Goal: Task Accomplishment & Management: Manage account settings

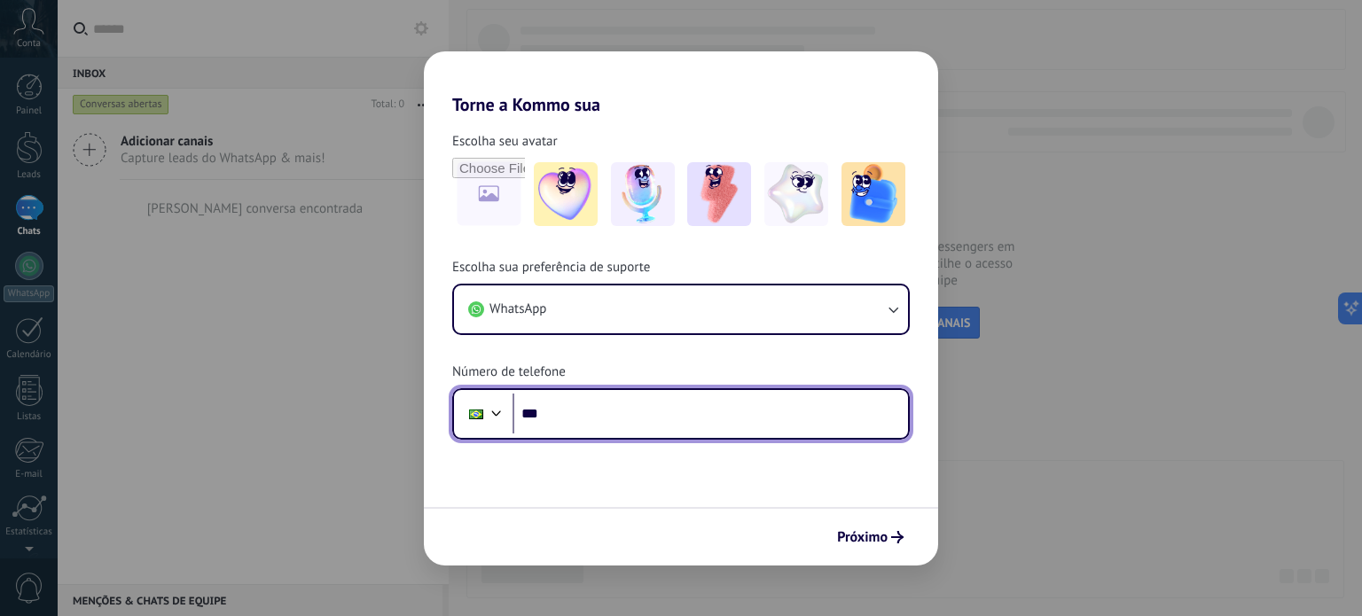
click at [631, 405] on input "***" at bounding box center [709, 414] width 395 height 41
type input "**********"
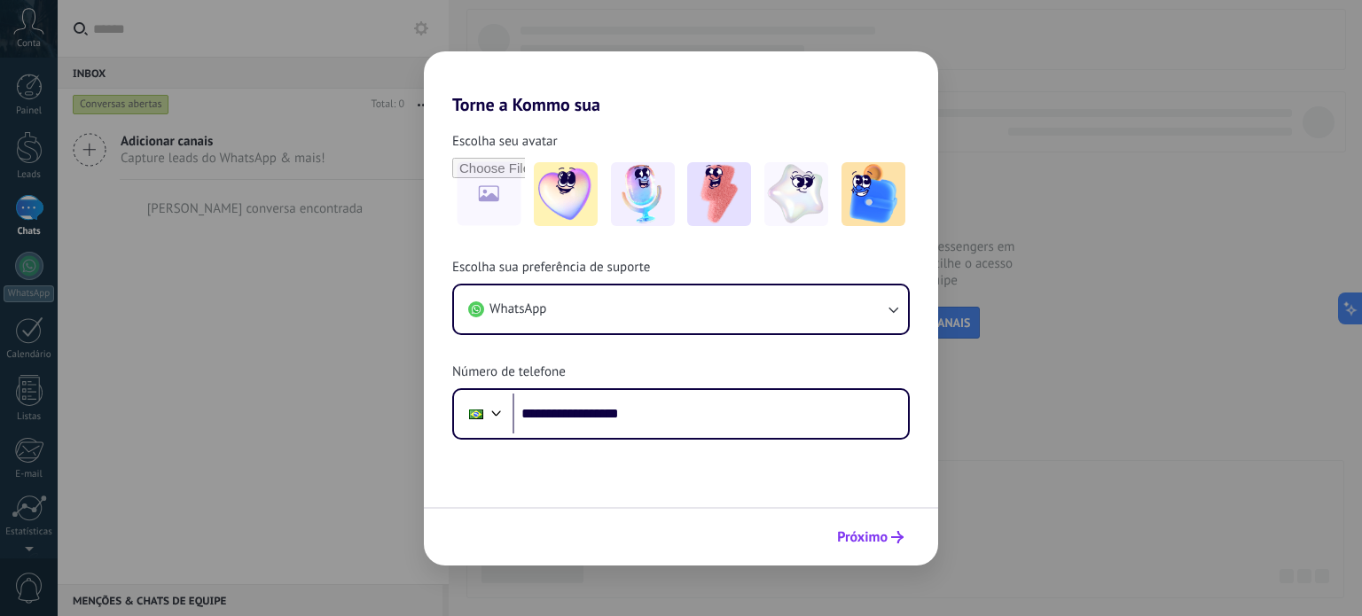
click at [881, 531] on span "Próximo" at bounding box center [862, 537] width 51 height 12
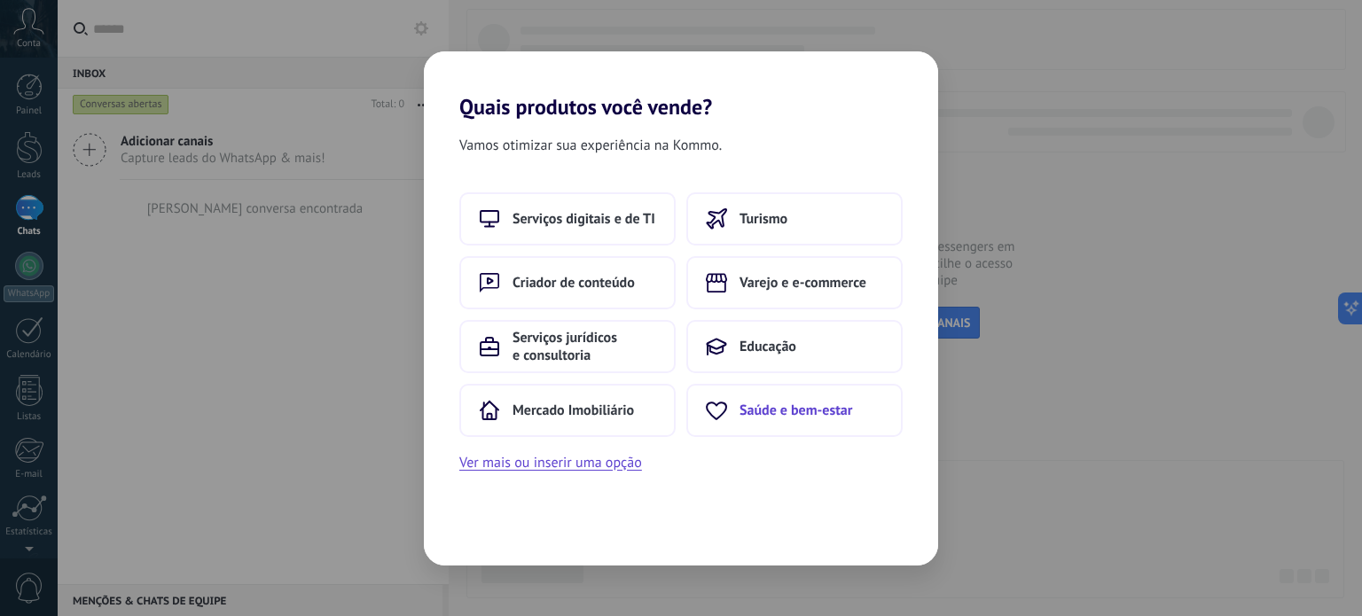
click at [784, 395] on button "Saúde e bem-estar" at bounding box center [794, 410] width 216 height 53
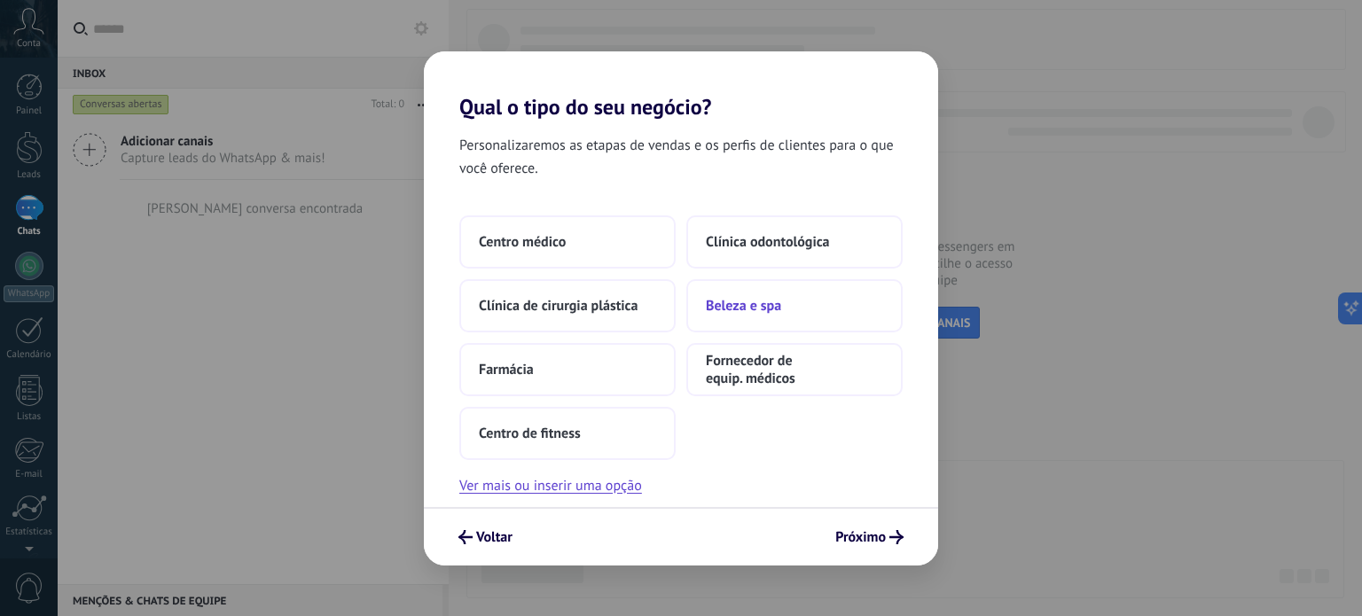
click at [755, 298] on span "Beleza e spa" at bounding box center [743, 306] width 75 height 18
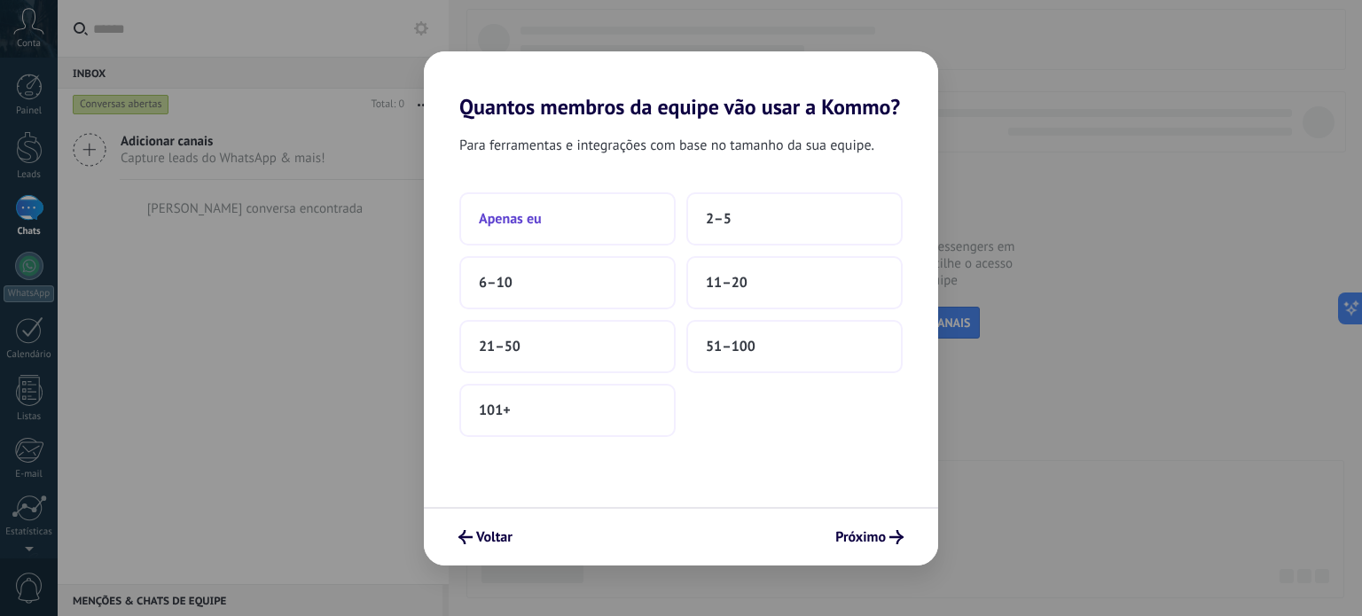
click at [559, 194] on button "Apenas eu" at bounding box center [567, 218] width 216 height 53
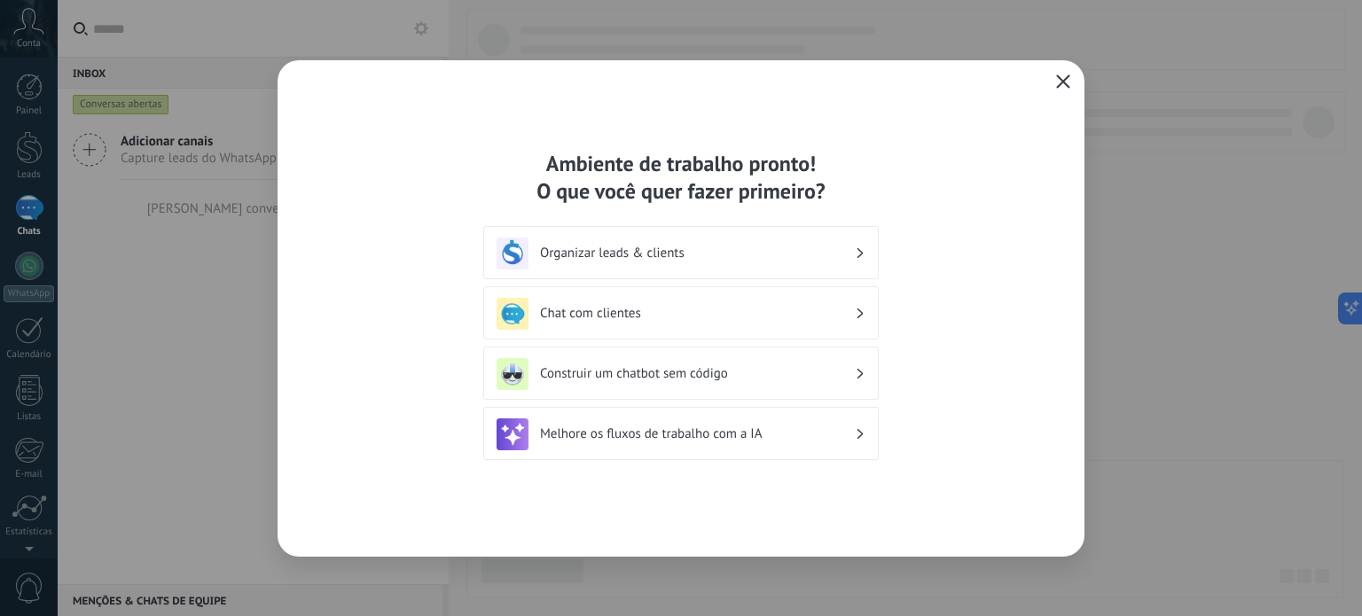
click at [693, 276] on div "Organizar leads & clients" at bounding box center [680, 252] width 395 height 53
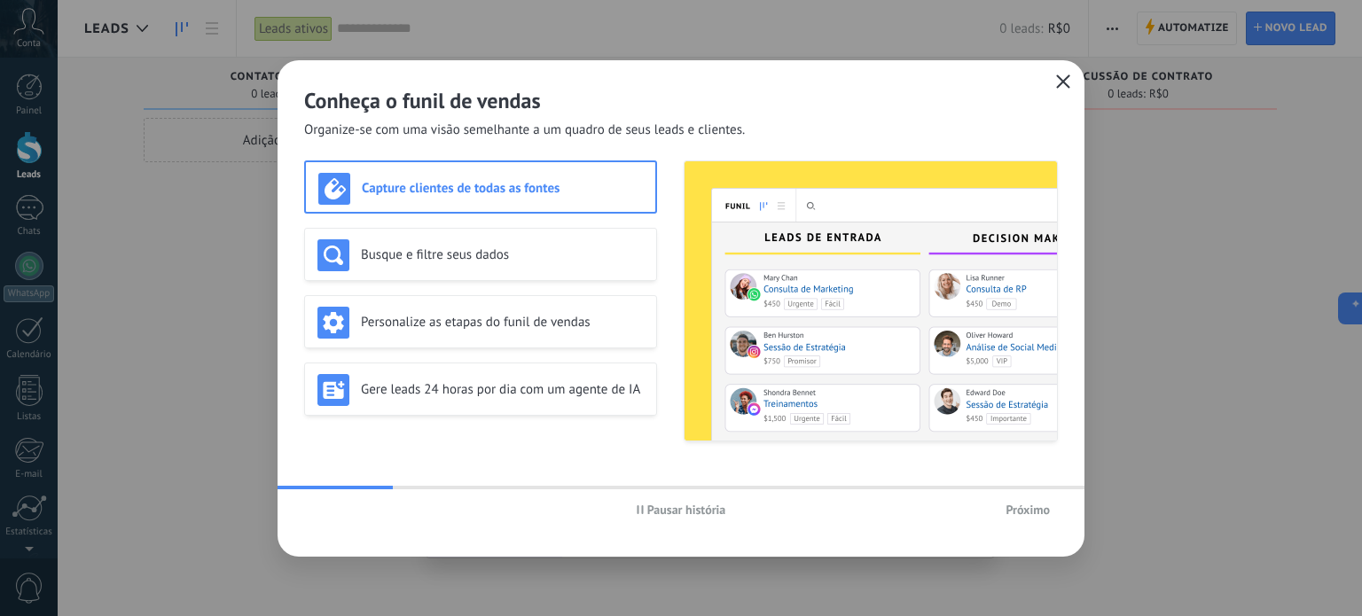
click at [1061, 71] on button "button" at bounding box center [1063, 82] width 23 height 25
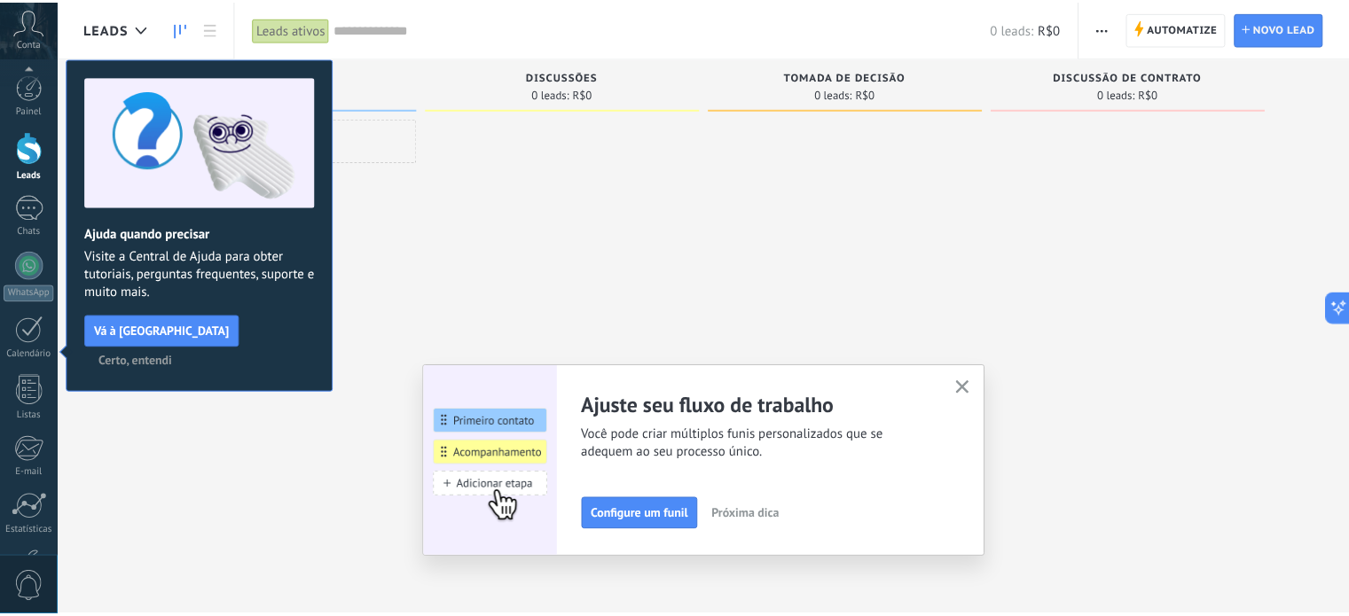
scroll to position [121, 0]
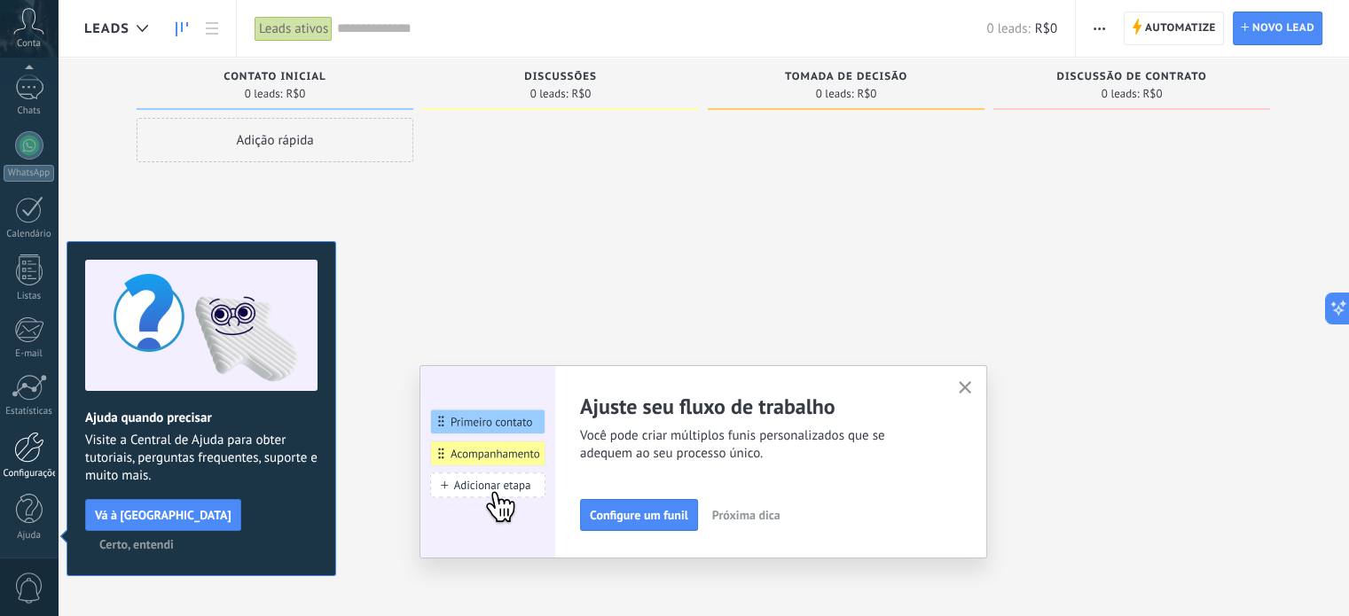
click at [17, 468] on div "Configurações" at bounding box center [29, 474] width 51 height 12
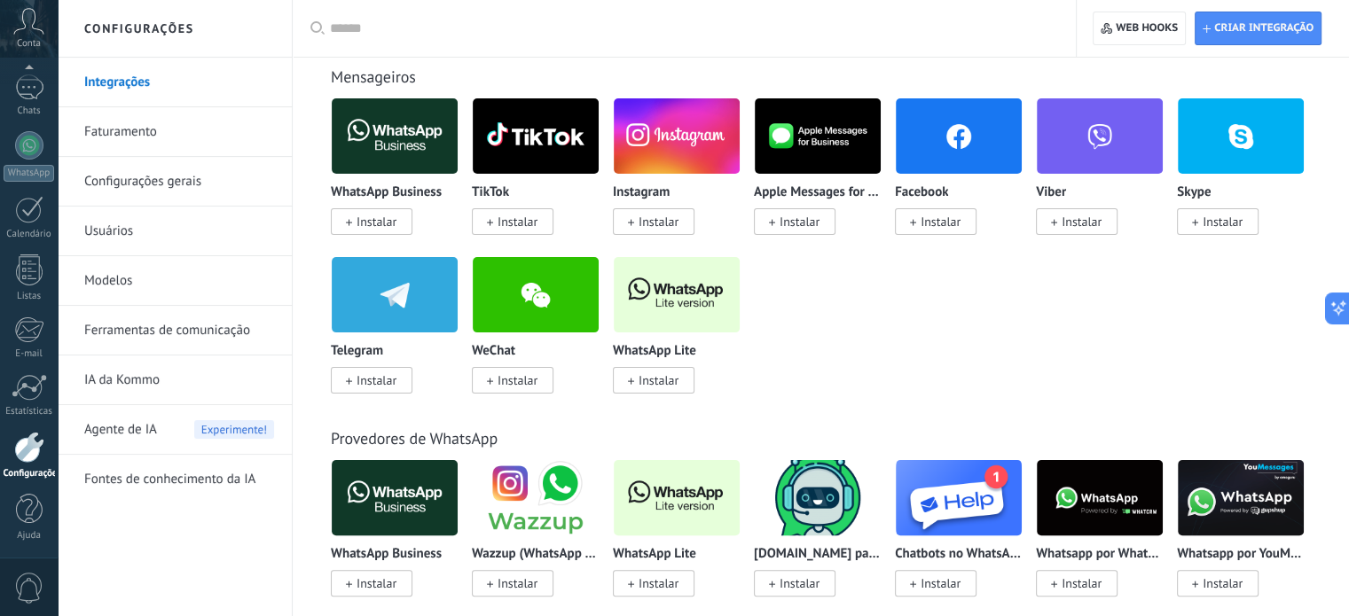
scroll to position [357, 0]
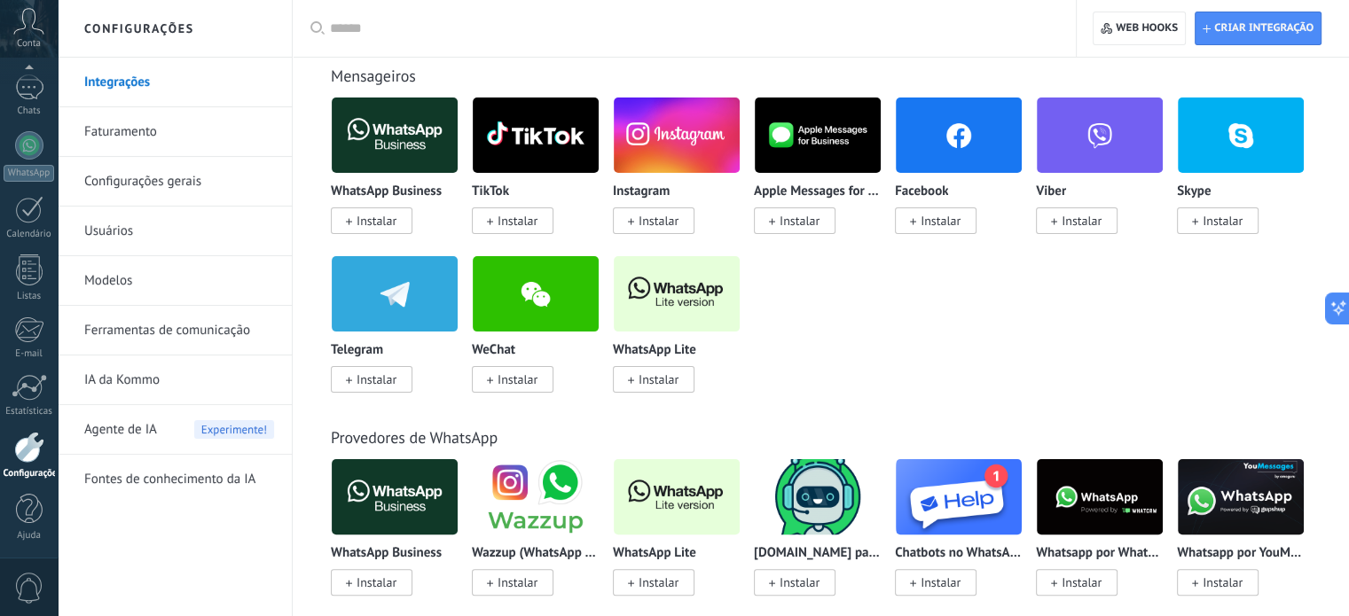
click at [642, 385] on span "Instalar" at bounding box center [658, 380] width 40 height 16
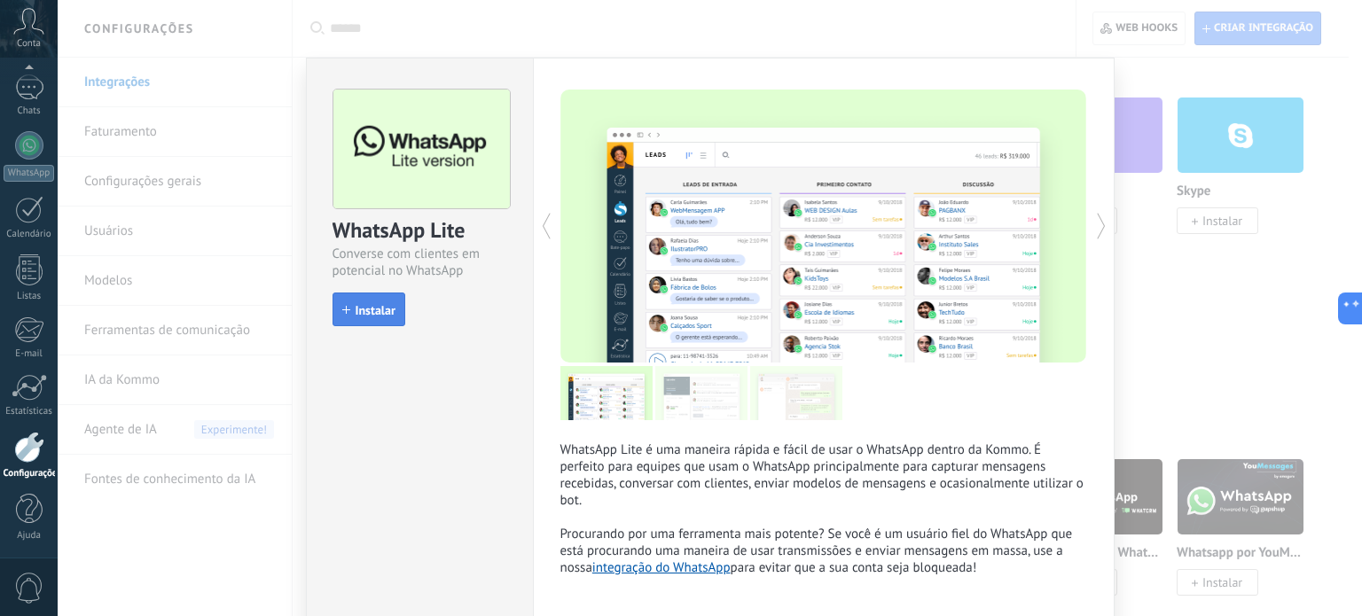
click at [396, 311] on button "Instalar" at bounding box center [368, 310] width 73 height 34
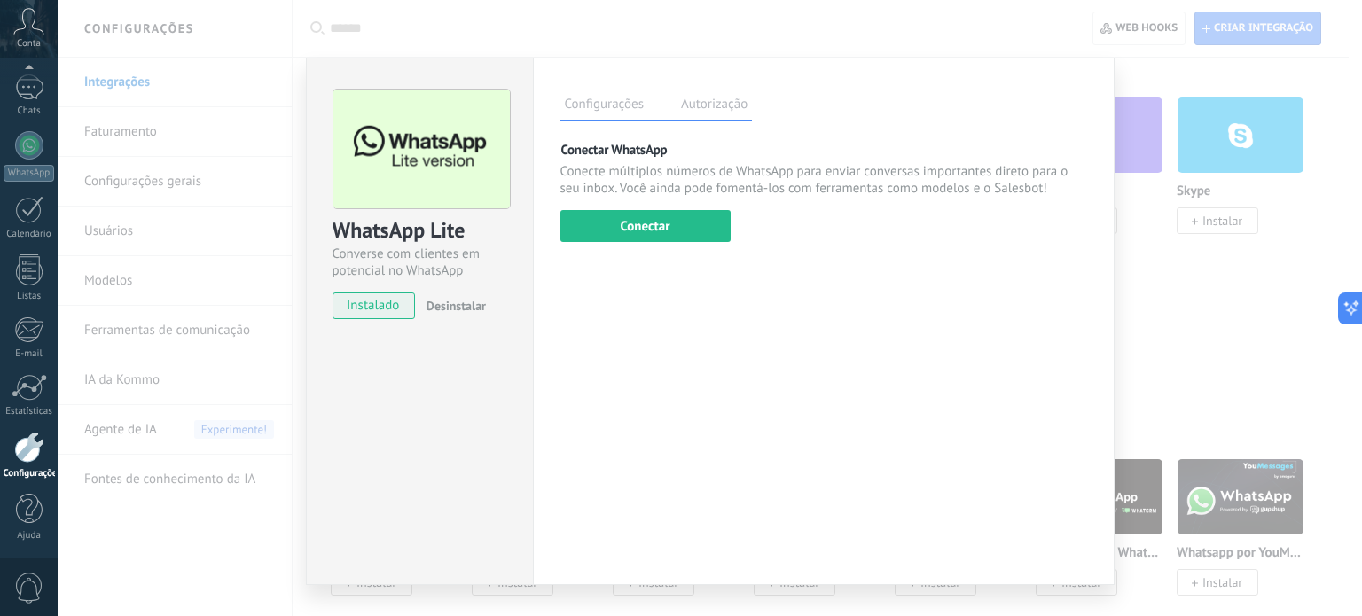
click at [1140, 170] on div "WhatsApp Lite Converse com clientes em potencial no WhatsApp instalado Desinsta…" at bounding box center [710, 308] width 1304 height 616
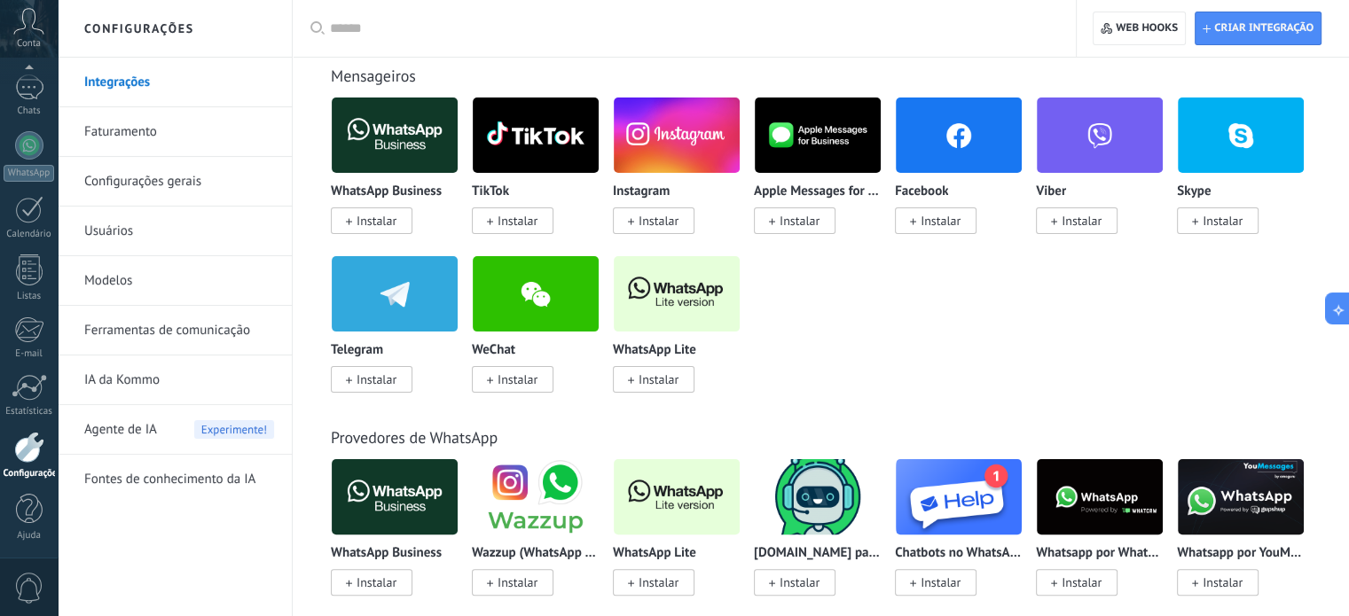
click at [669, 222] on span "Instalar" at bounding box center [658, 221] width 40 height 16
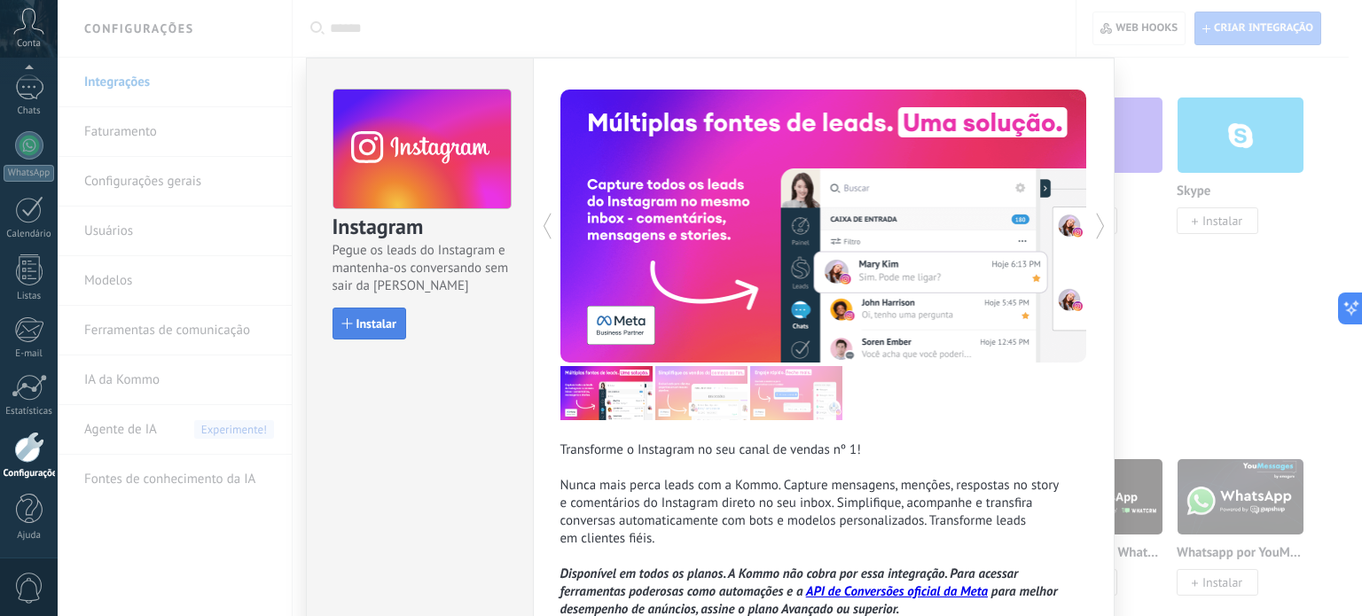
click at [387, 322] on span "Instalar" at bounding box center [376, 323] width 40 height 12
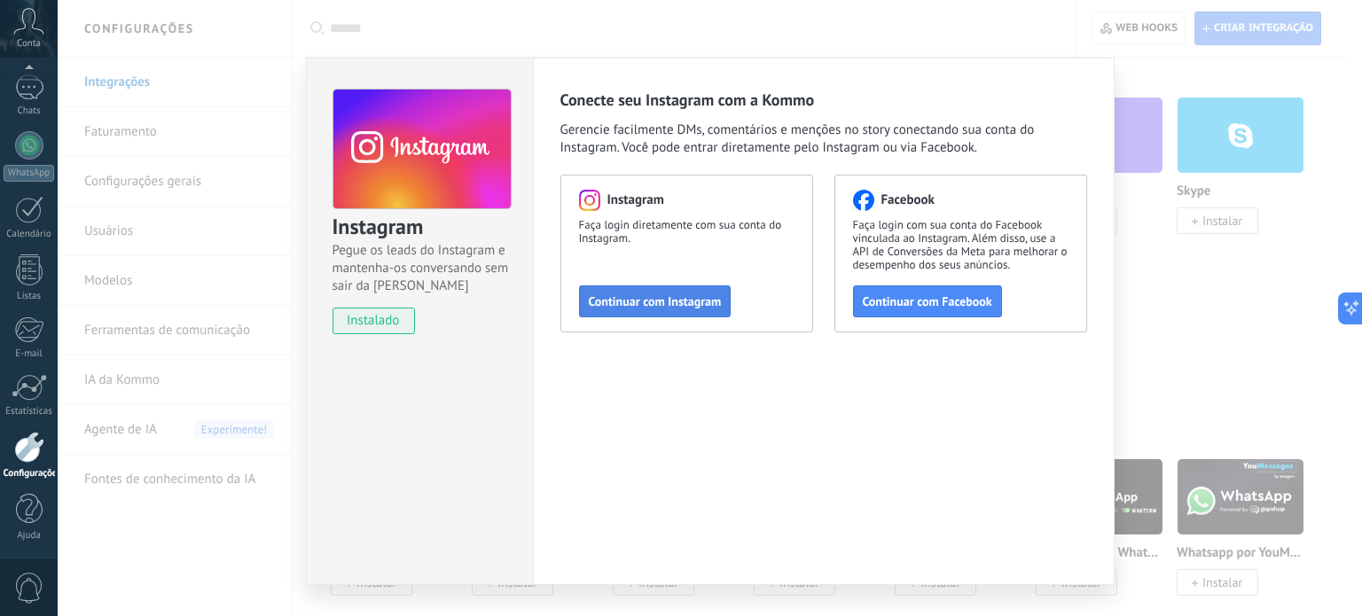
click at [677, 301] on span "Continuar com Instagram" at bounding box center [655, 301] width 133 height 12
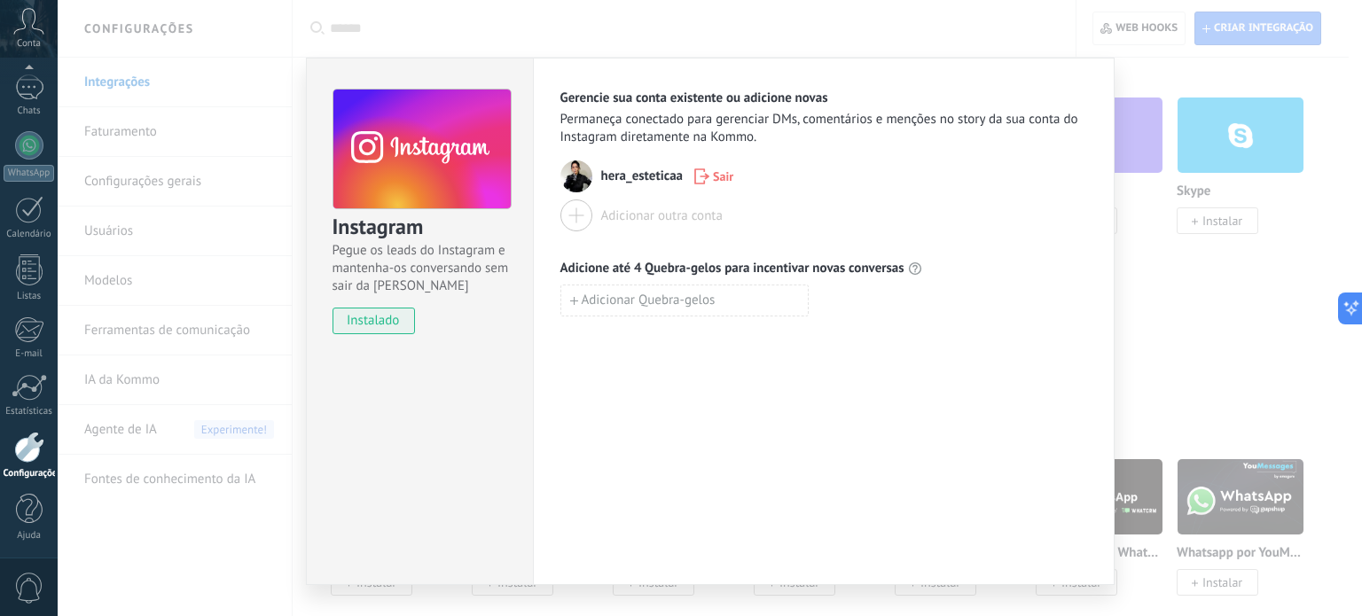
click at [1191, 340] on div "Instagram Pegue os leads do Instagram e mantenha-os conversando sem sair da Kom…" at bounding box center [710, 308] width 1304 height 616
